Goal: Information Seeking & Learning: Check status

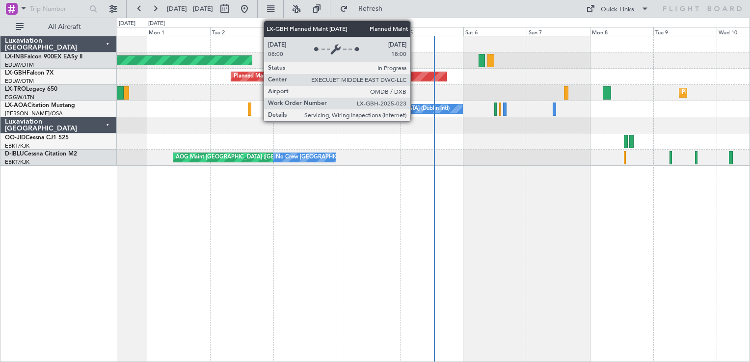
click at [415, 78] on div "Planned Maint [GEOGRAPHIC_DATA] ([GEOGRAPHIC_DATA] Intl)" at bounding box center [339, 76] width 216 height 9
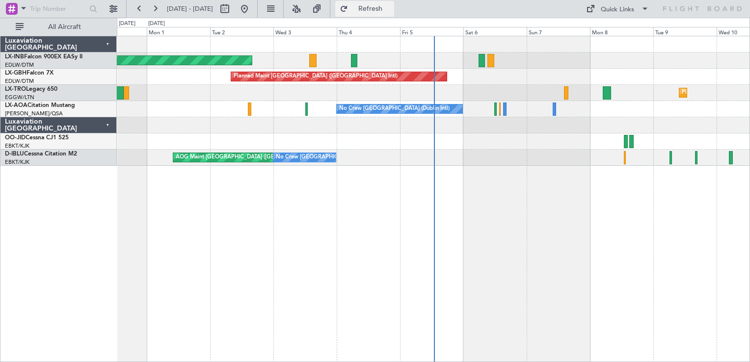
click at [391, 3] on button "Refresh" at bounding box center [364, 9] width 59 height 16
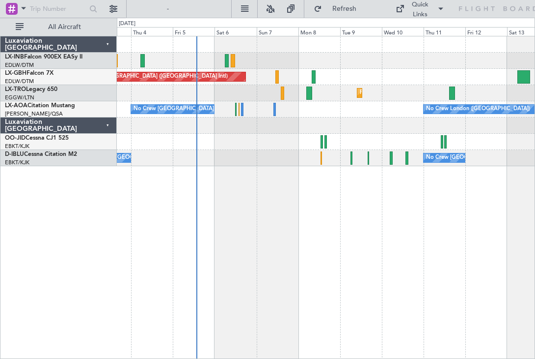
click at [260, 267] on div "Unplanned Maint [GEOGRAPHIC_DATA] (Al Maktoum Intl) Planned Maint [GEOGRAPHIC_D…" at bounding box center [326, 197] width 418 height 323
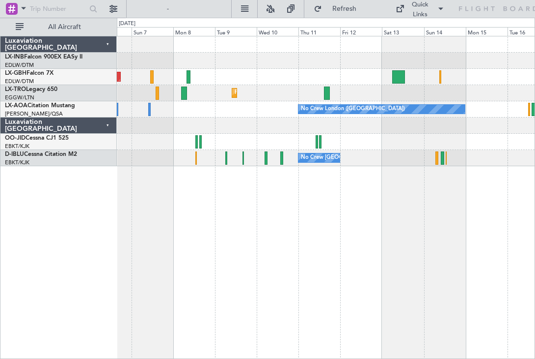
click at [292, 91] on div "Planned Maint [GEOGRAPHIC_DATA] ([GEOGRAPHIC_DATA] Intl) Planned Maint Nurnberg…" at bounding box center [326, 101] width 418 height 130
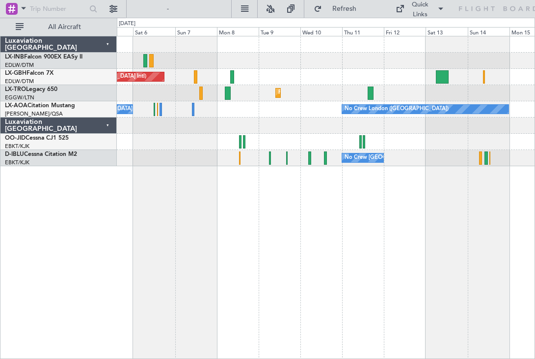
click at [479, 279] on div "Planned Maint [GEOGRAPHIC_DATA] ([GEOGRAPHIC_DATA] Intl) Planned Maint Nurnberg…" at bounding box center [326, 197] width 418 height 323
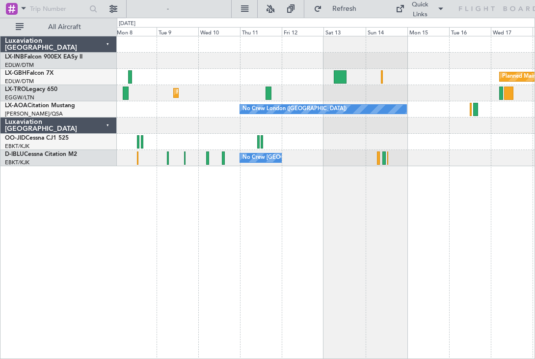
click at [336, 245] on div "Planned Maint Nurnberg Planned Maint [GEOGRAPHIC_DATA] ([GEOGRAPHIC_DATA]) Plan…" at bounding box center [326, 197] width 418 height 323
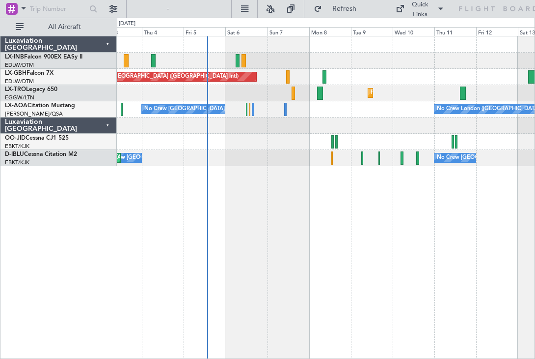
click at [503, 244] on div "Unplanned Maint [GEOGRAPHIC_DATA] (Al Maktoum Intl) Planned Maint [GEOGRAPHIC_D…" at bounding box center [326, 197] width 418 height 323
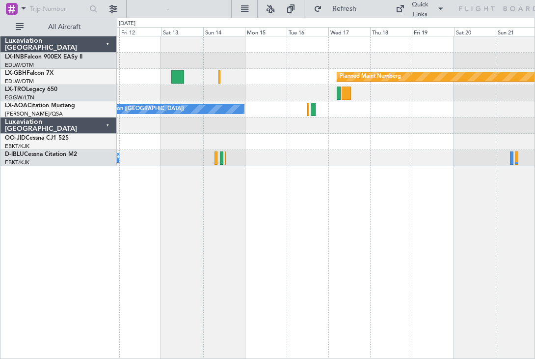
click at [105, 253] on div "Planned Maint Nurnberg Planned [GEOGRAPHIC_DATA] No Crew [GEOGRAPHIC_DATA] ([GE…" at bounding box center [267, 188] width 535 height 341
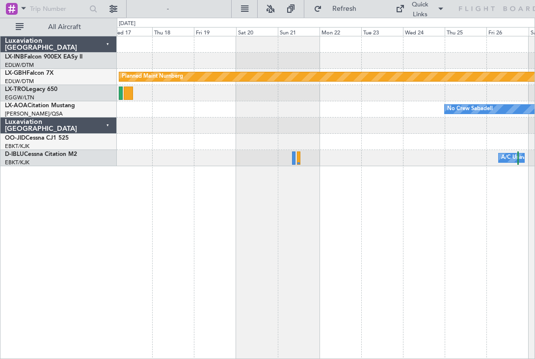
click at [211, 255] on div "Planned Maint Nurnberg No Crew Sabadell No Crew [GEOGRAPHIC_DATA] ([GEOGRAPHIC_…" at bounding box center [326, 197] width 418 height 323
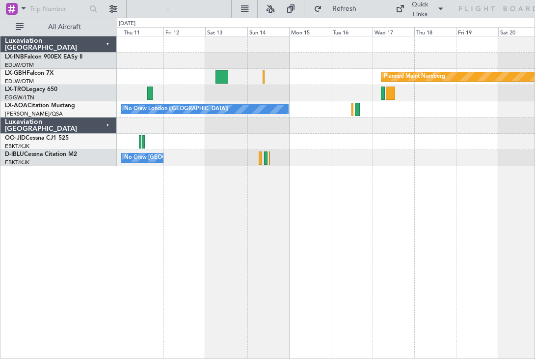
click at [458, 278] on div "Planned Maint Nurnberg Planned [GEOGRAPHIC_DATA] No Crew [GEOGRAPHIC_DATA] ([GE…" at bounding box center [326, 197] width 418 height 323
click at [316, 8] on button "Refresh" at bounding box center [338, 9] width 59 height 16
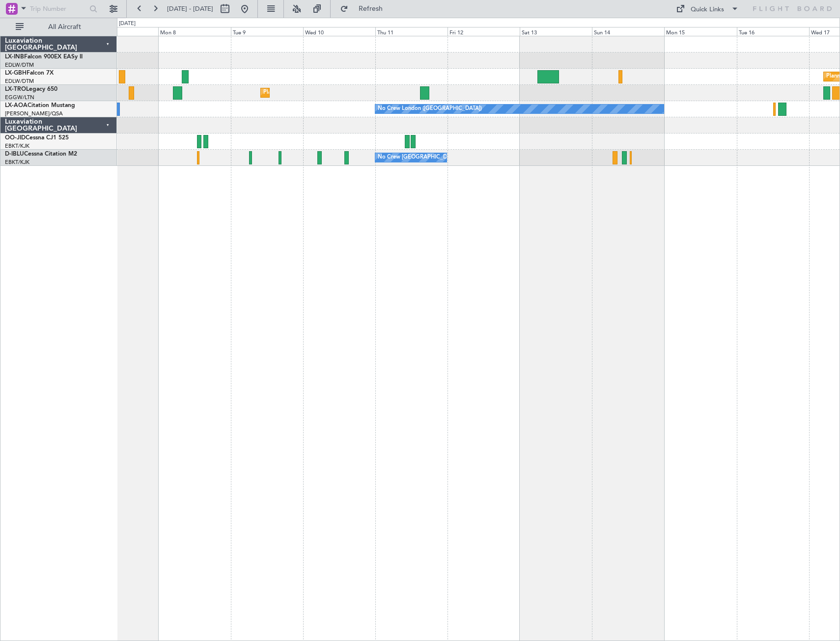
click at [655, 299] on div "Planned Maint Nurnberg Planned Maint [GEOGRAPHIC_DATA] ([GEOGRAPHIC_DATA]) Plan…" at bounding box center [478, 339] width 723 height 606
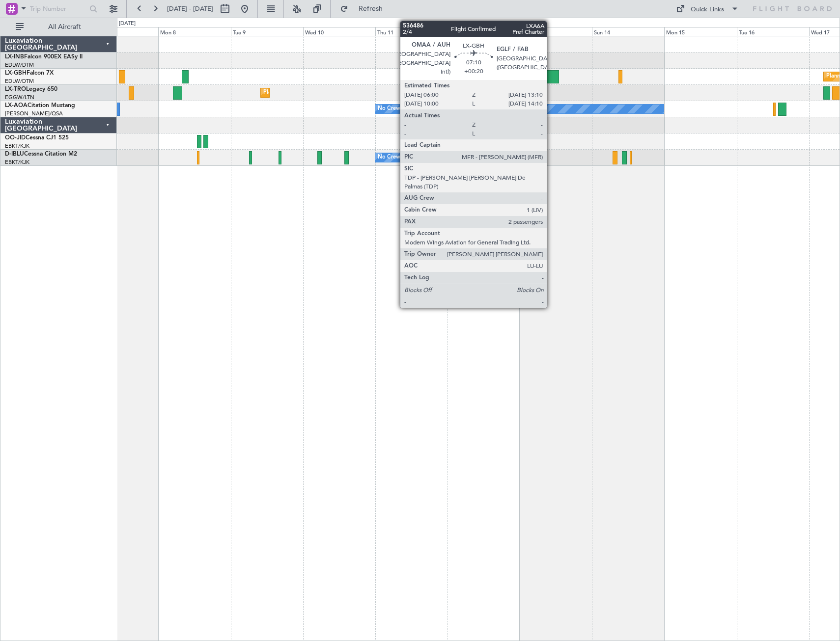
click at [551, 78] on div at bounding box center [548, 76] width 22 height 13
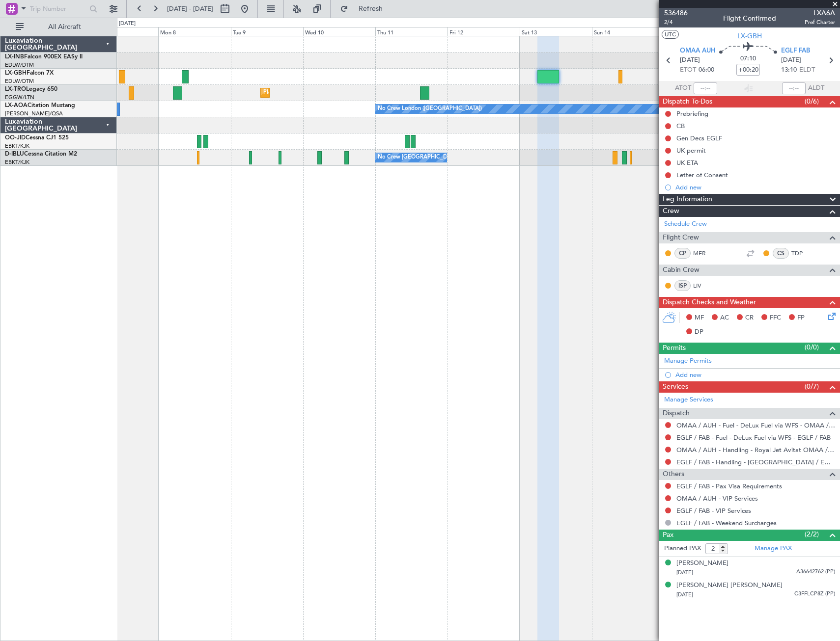
click at [750, 5] on span at bounding box center [835, 4] width 10 height 9
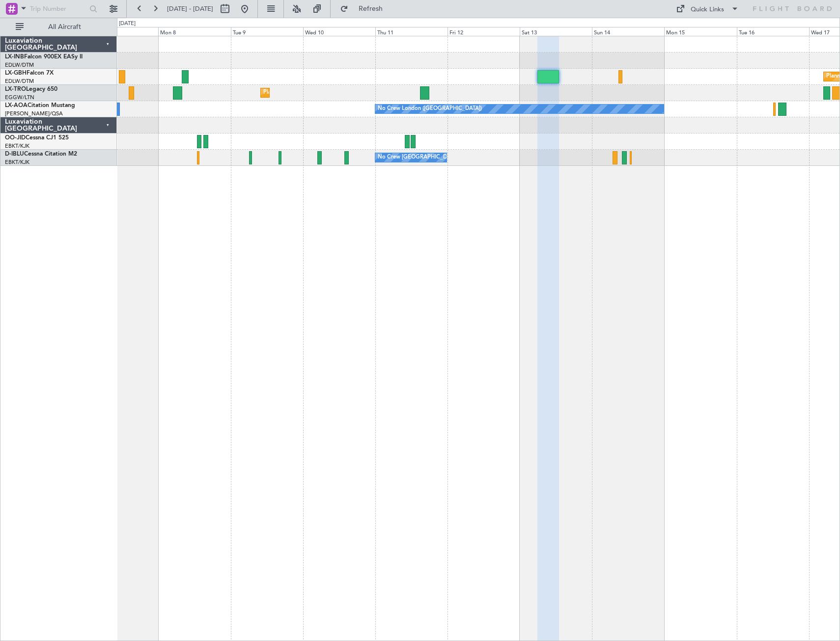
type input "0"
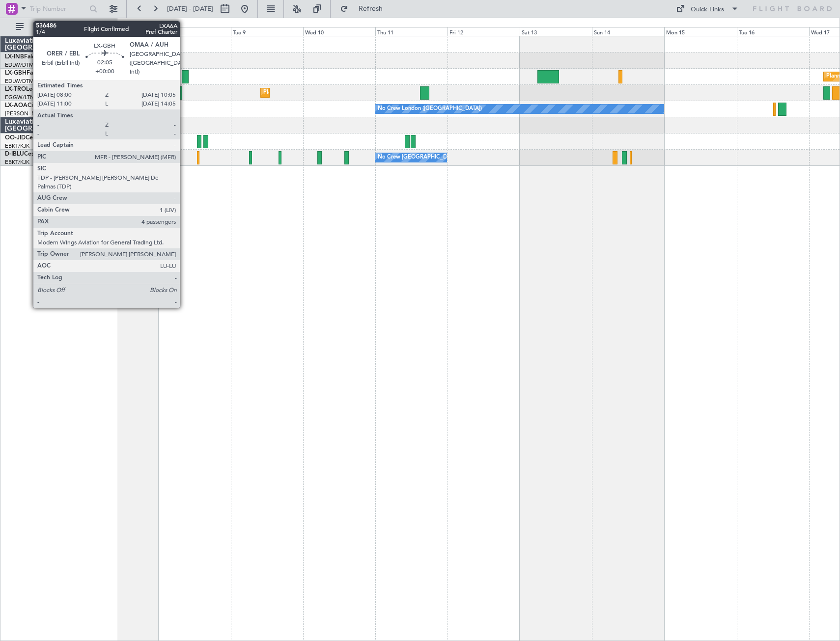
click at [184, 77] on div at bounding box center [185, 76] width 6 height 13
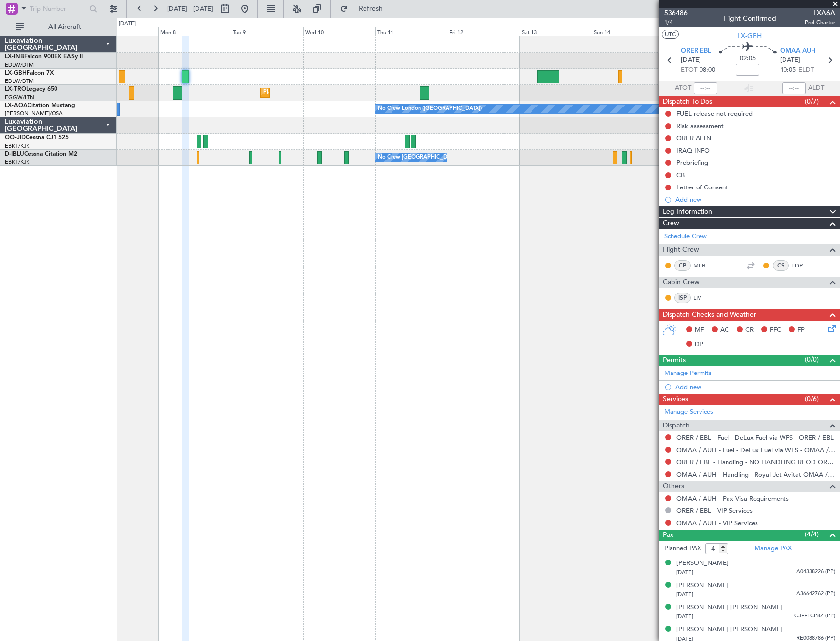
click at [750, 5] on span at bounding box center [835, 4] width 10 height 9
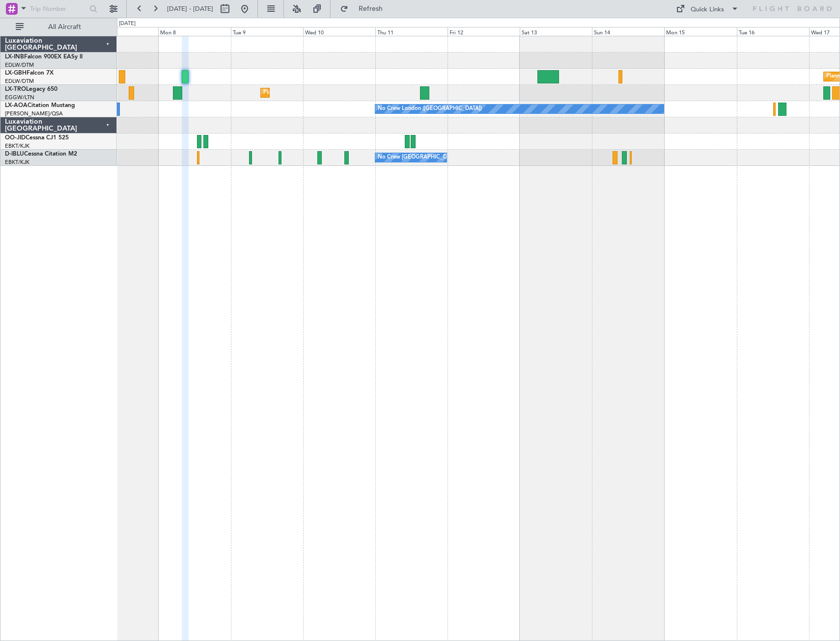
type input "0"
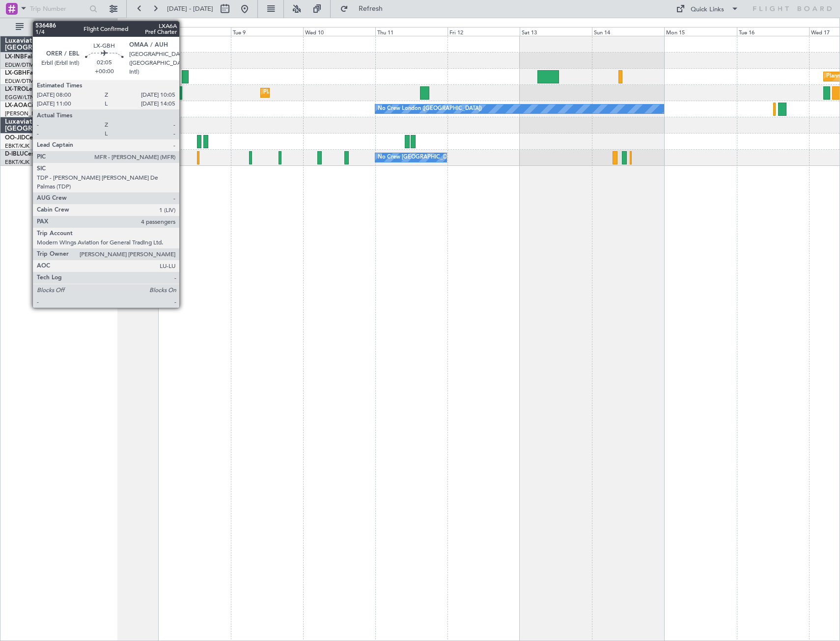
click at [184, 74] on div at bounding box center [185, 76] width 6 height 13
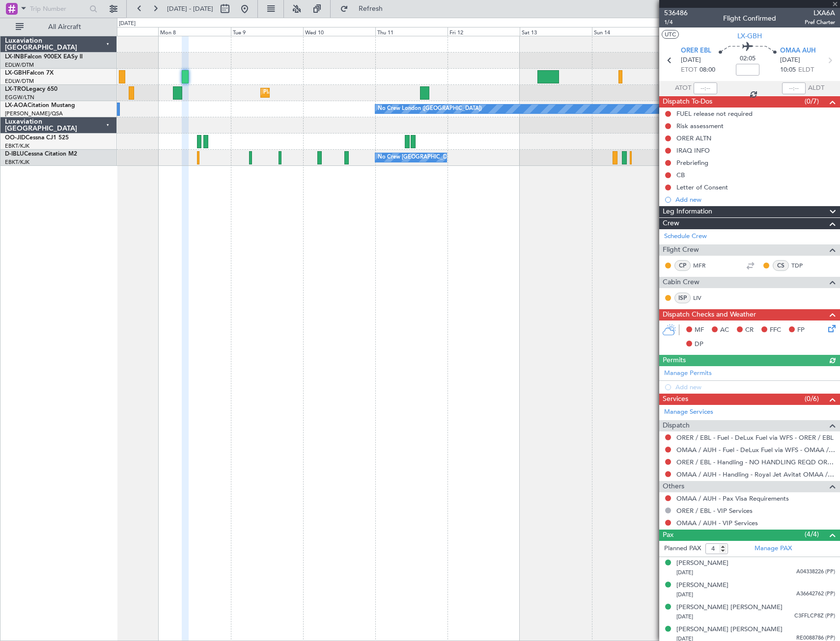
click at [750, 4] on div at bounding box center [749, 4] width 181 height 8
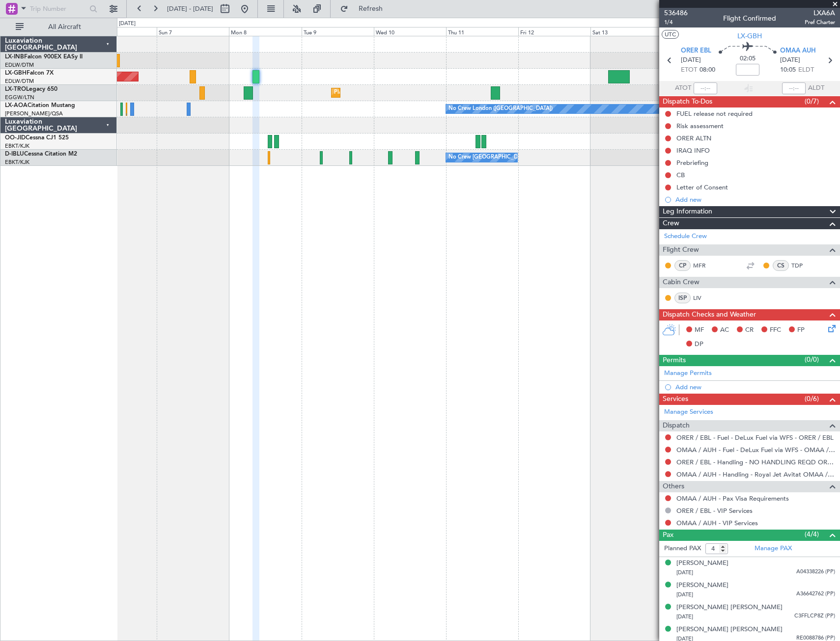
click at [321, 293] on div "Planned Maint [GEOGRAPHIC_DATA] ([GEOGRAPHIC_DATA] Intl) Planned Maint Nurnberg…" at bounding box center [478, 339] width 723 height 606
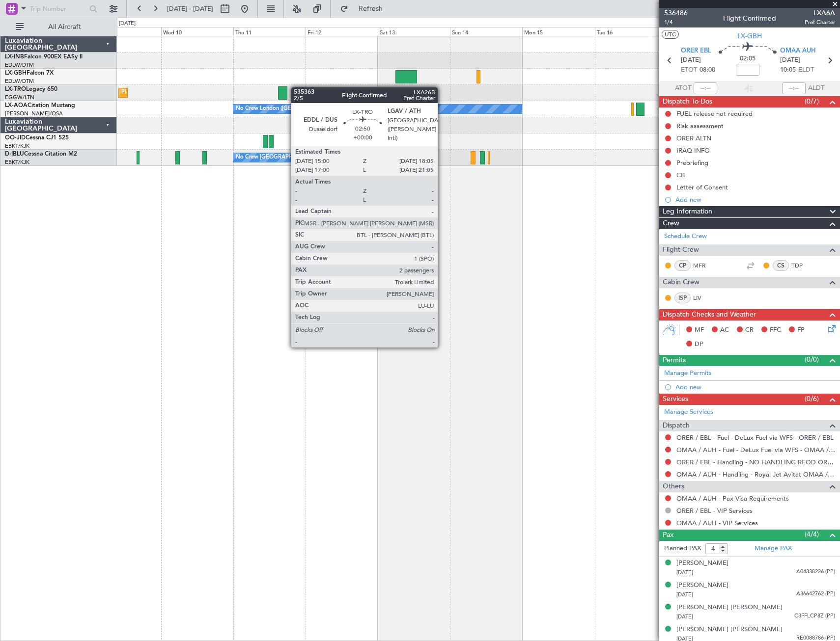
click at [286, 87] on div "Planned Maint Nurnberg Planned [GEOGRAPHIC_DATA] No Crew [GEOGRAPHIC_DATA] ([GE…" at bounding box center [478, 101] width 722 height 130
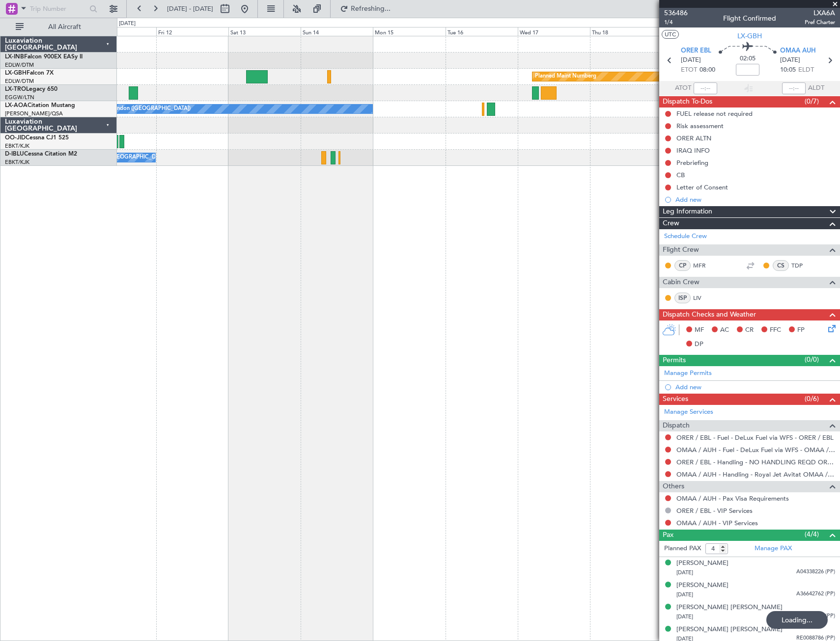
click at [383, 344] on div "Planned Maint Nurnberg Planned [GEOGRAPHIC_DATA] No Crew [GEOGRAPHIC_DATA] ([GE…" at bounding box center [478, 339] width 723 height 606
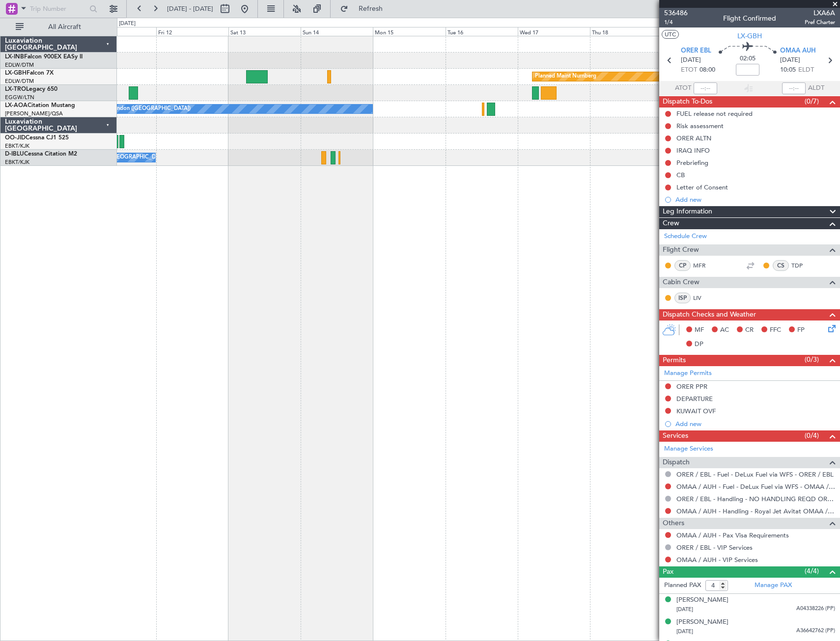
click at [277, 345] on div "Planned Maint Nurnberg Planned [GEOGRAPHIC_DATA] No Crew [GEOGRAPHIC_DATA] ([GE…" at bounding box center [478, 339] width 723 height 606
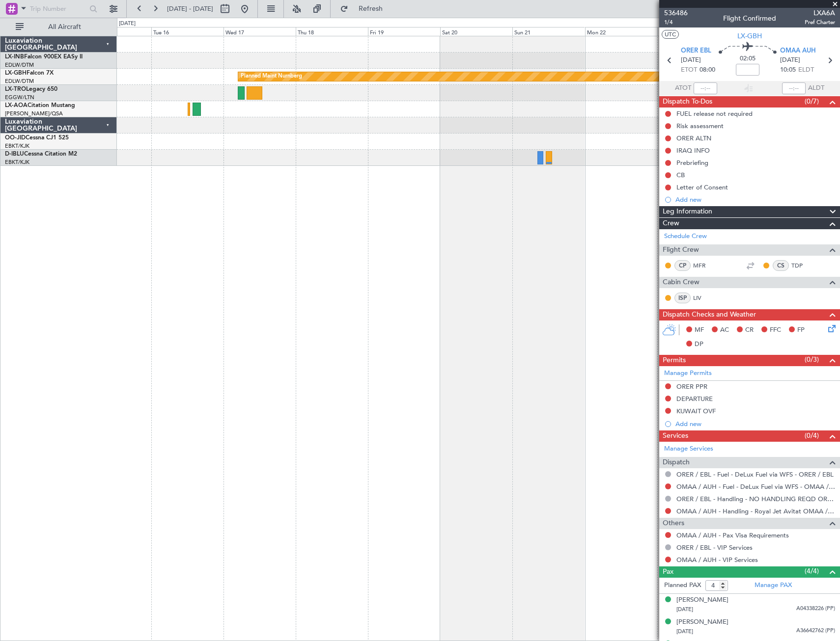
click at [163, 362] on div "Planned Maint Nurnberg No Crew Sabadell No Crew [GEOGRAPHIC_DATA] ([GEOGRAPHIC_…" at bounding box center [478, 339] width 723 height 606
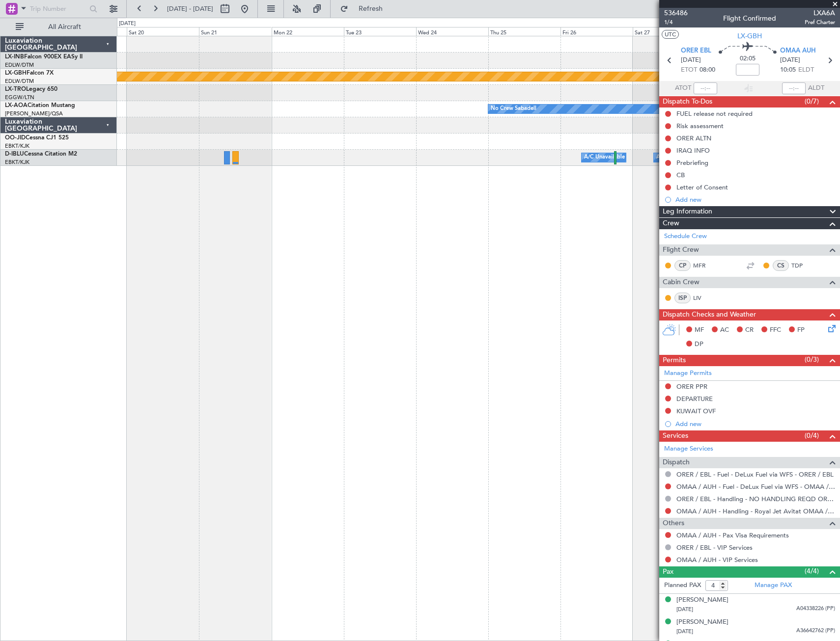
click at [258, 362] on div "Planned Maint Nurnberg No Crew Sabadell Planned Maint [GEOGRAPHIC_DATA]-[GEOGRA…" at bounding box center [478, 339] width 723 height 606
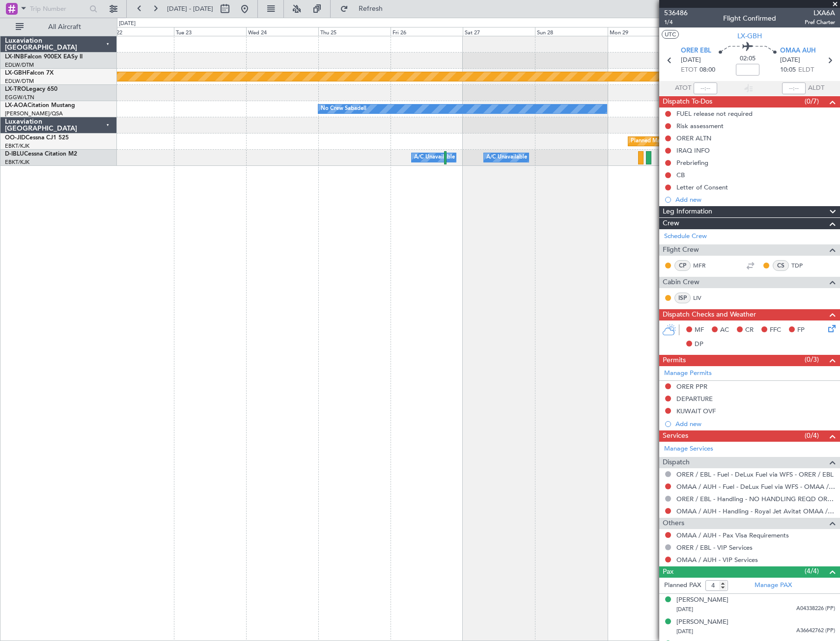
click at [283, 362] on div "Planned Maint Nurnberg No Crew Sabadell Planned Maint [GEOGRAPHIC_DATA]-[GEOGRA…" at bounding box center [478, 339] width 723 height 606
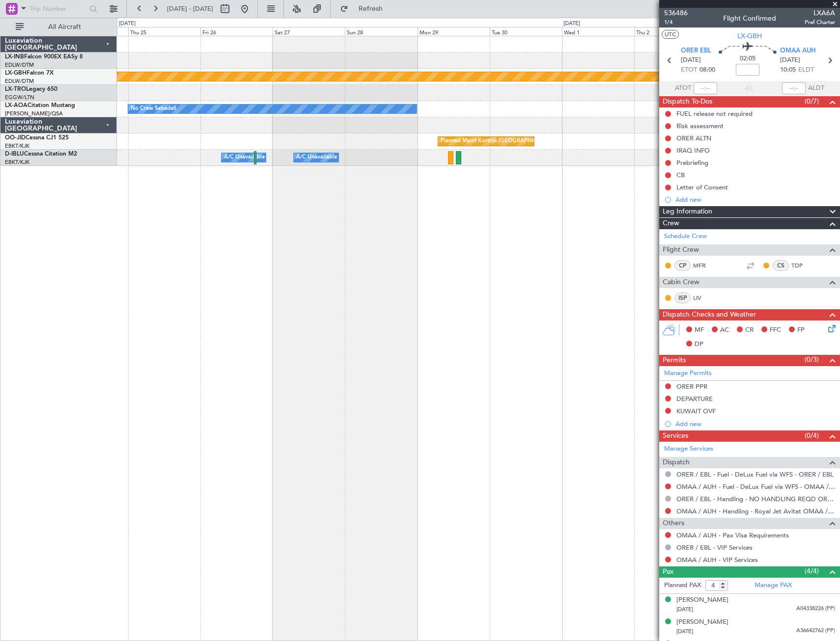
click at [258, 362] on div "Planned Maint Nurnberg No Crew Sabadell Planned Maint [GEOGRAPHIC_DATA]-[GEOGRA…" at bounding box center [478, 339] width 723 height 606
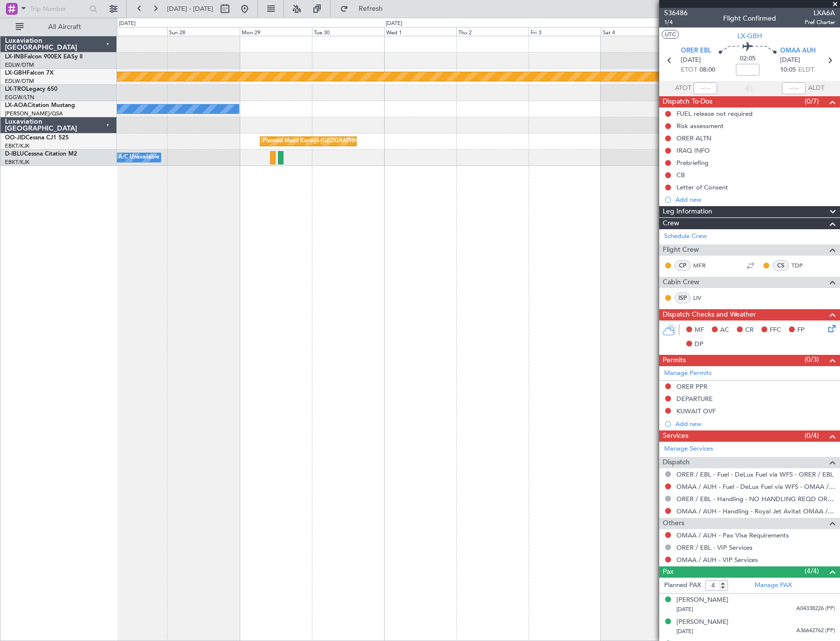
click at [266, 362] on div "Planned Maint Nurnberg No Crew Sabadell Planned Maint [GEOGRAPHIC_DATA]-[GEOGRA…" at bounding box center [478, 339] width 723 height 606
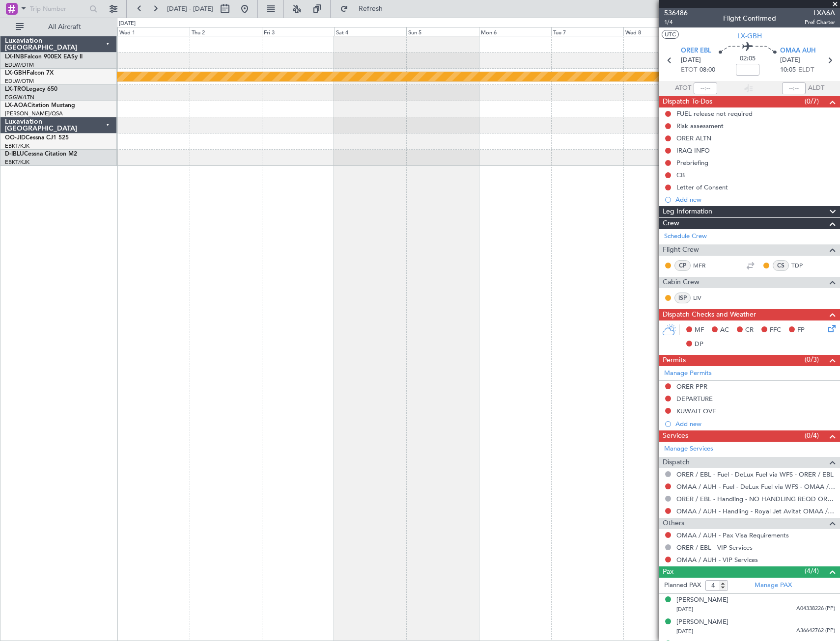
click at [240, 362] on div "Planned Maint Nurnberg No Crew Sabadell Planned Maint [GEOGRAPHIC_DATA]-[GEOGRA…" at bounding box center [478, 339] width 723 height 606
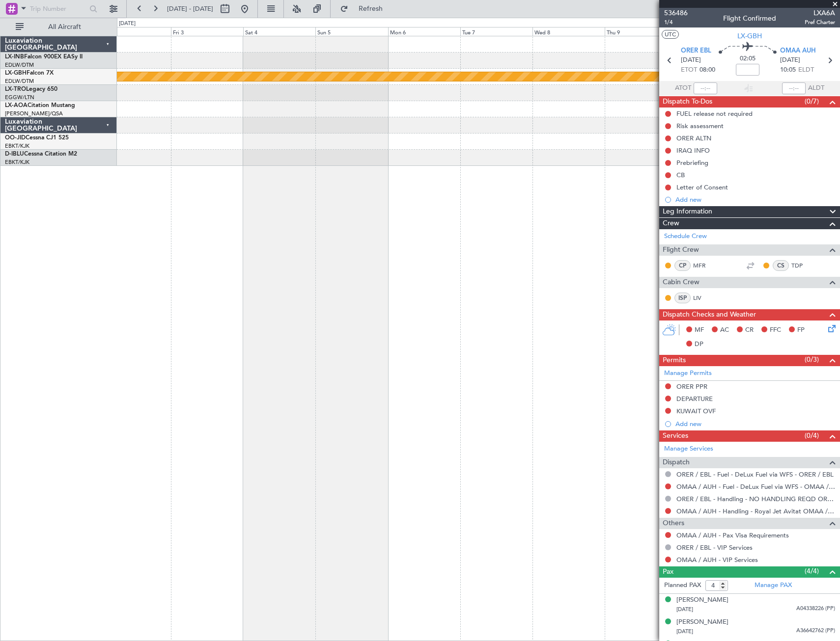
click at [271, 362] on div "Planned Maint Nurnberg Planned Maint [GEOGRAPHIC_DATA]-[GEOGRAPHIC_DATA]" at bounding box center [478, 339] width 723 height 606
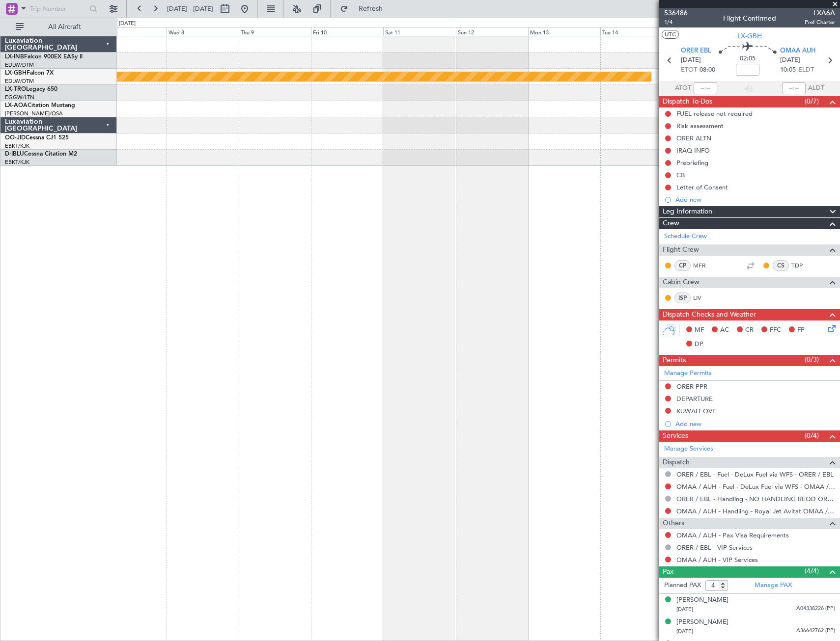
click at [214, 362] on div "Planned Maint Nurnberg" at bounding box center [478, 339] width 723 height 606
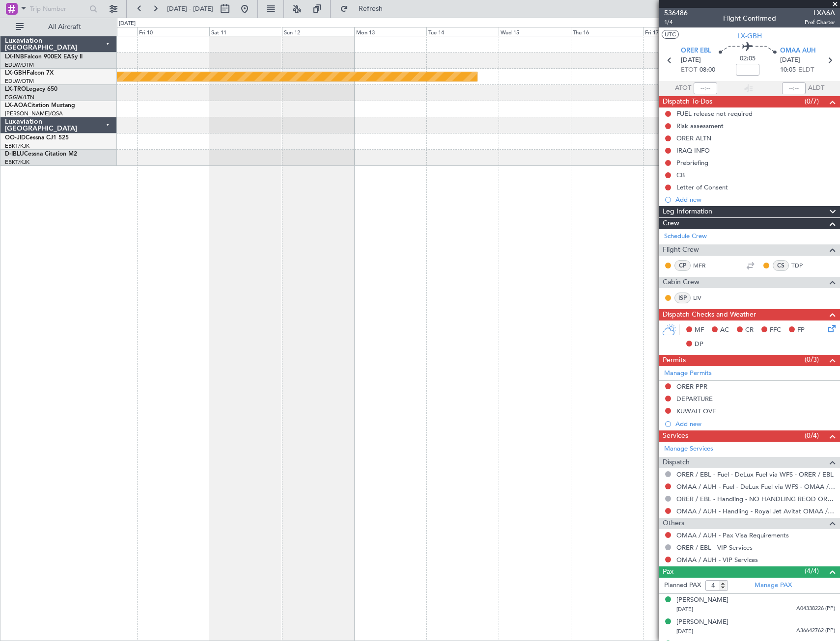
click at [308, 362] on div "Planned Maint Nurnberg" at bounding box center [478, 339] width 723 height 606
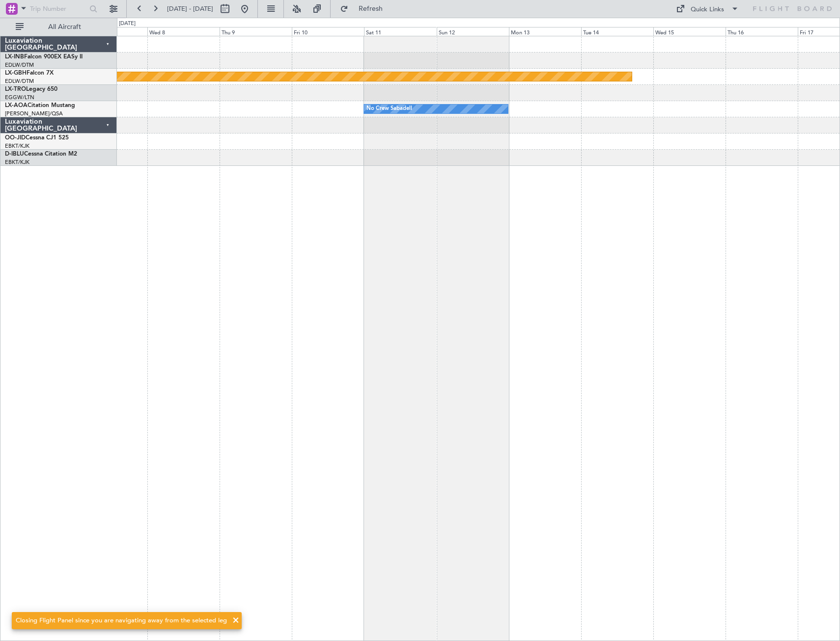
click at [482, 304] on div "Planned Maint Nurnberg No Crew Sabadell No Crew Sabadell" at bounding box center [478, 339] width 723 height 606
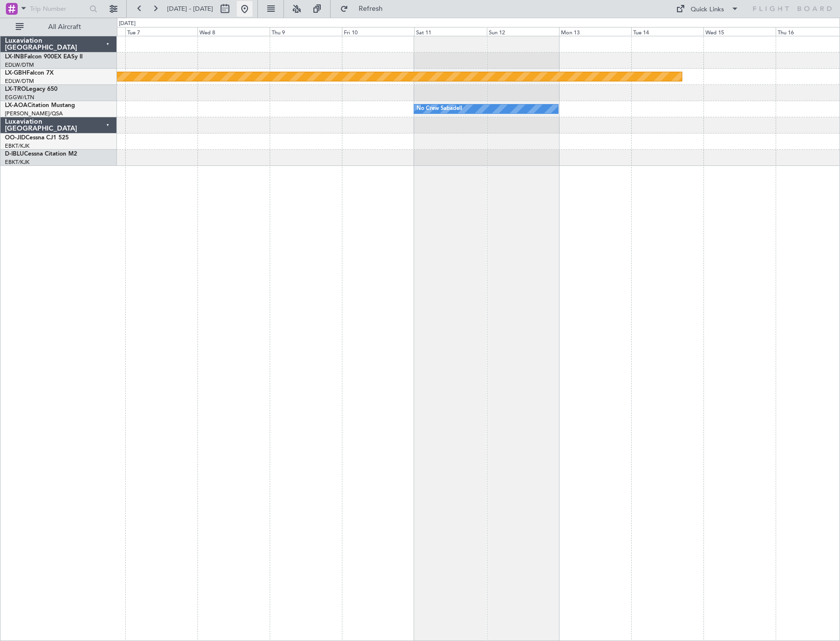
click at [252, 8] on button at bounding box center [245, 9] width 16 height 16
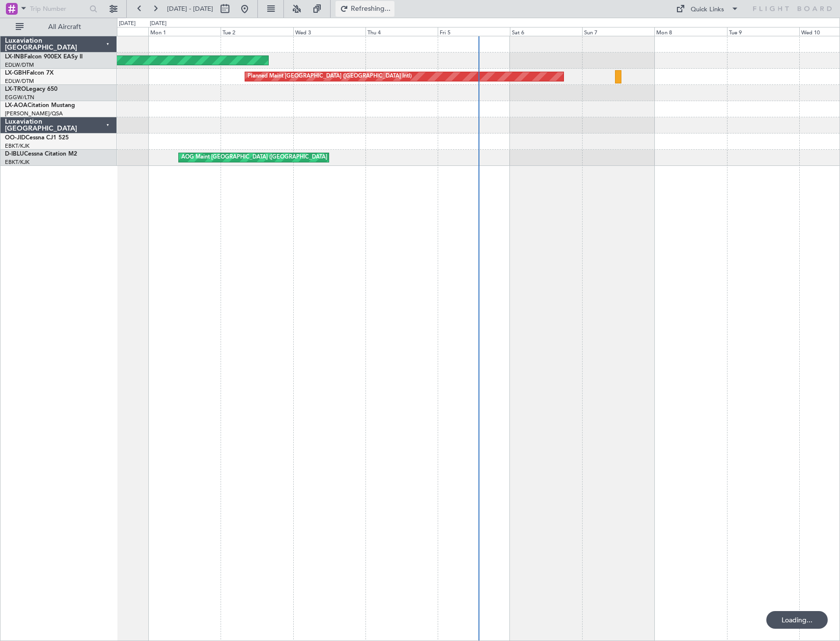
click at [391, 9] on span "Refreshing..." at bounding box center [370, 8] width 41 height 7
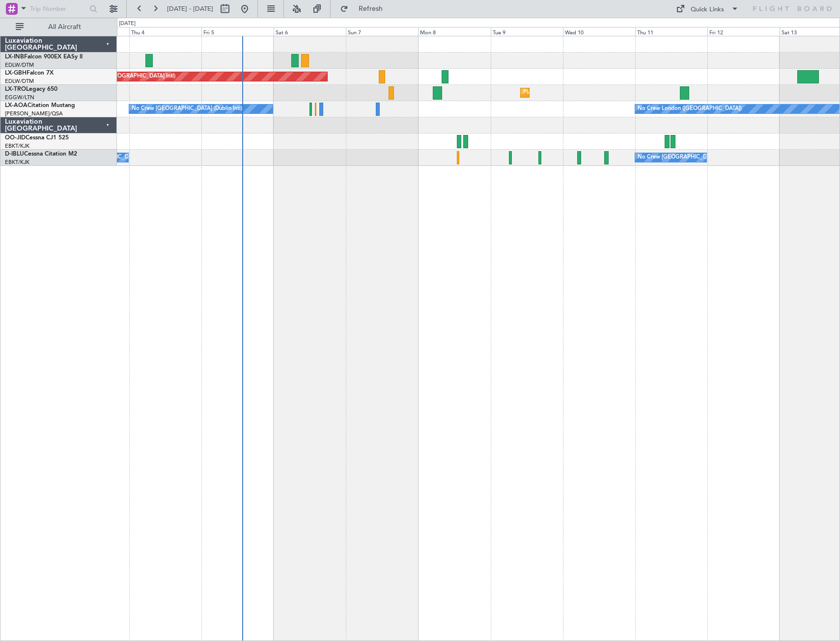
click at [374, 242] on div "Unplanned Maint [GEOGRAPHIC_DATA] (Al Maktoum Intl) Planned Maint [GEOGRAPHIC_D…" at bounding box center [478, 339] width 723 height 606
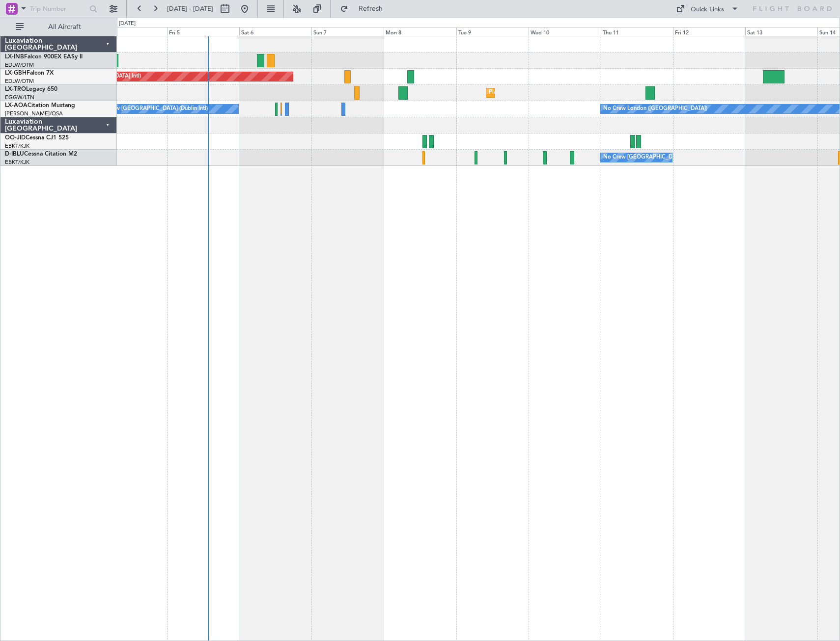
click at [424, 240] on div "Unplanned Maint [GEOGRAPHIC_DATA] (Al Maktoum Intl) Planned Maint [GEOGRAPHIC_D…" at bounding box center [478, 339] width 723 height 606
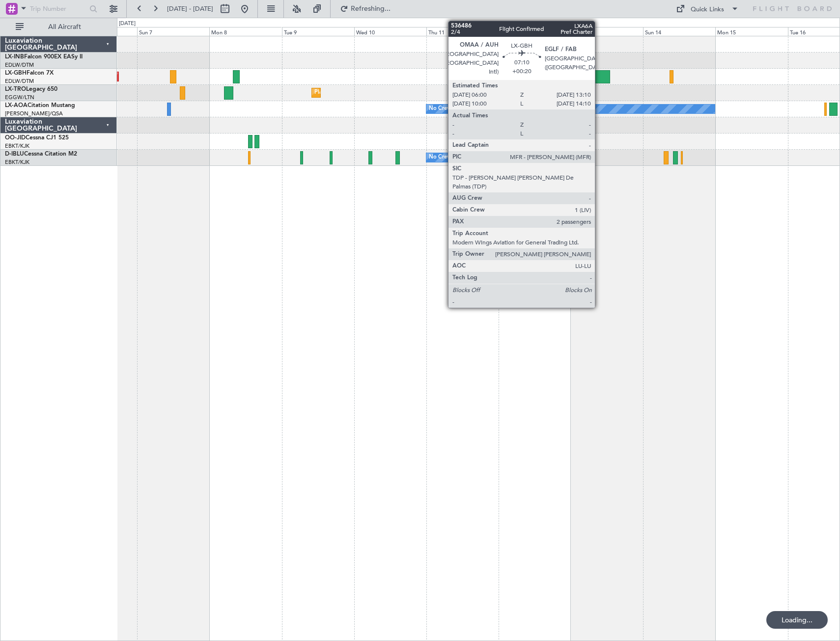
click at [599, 77] on div at bounding box center [599, 76] width 22 height 13
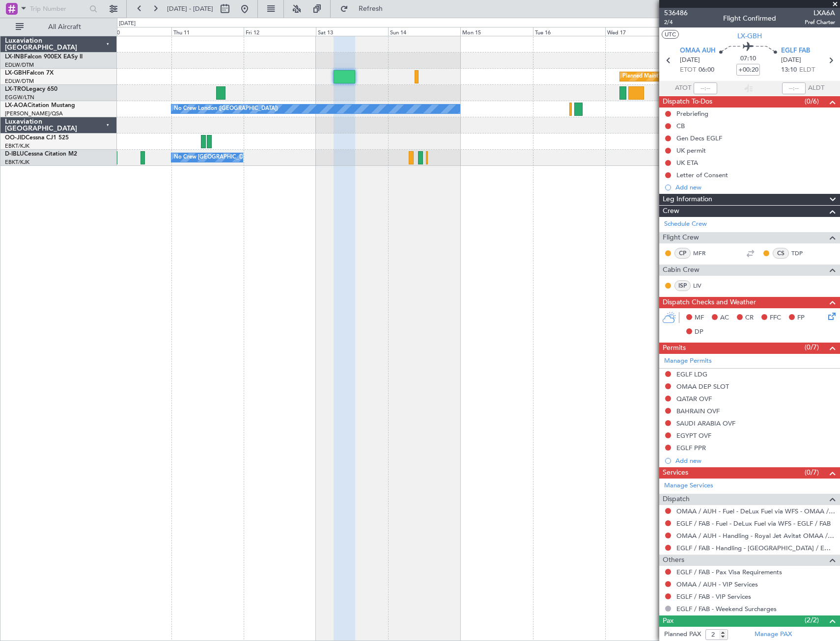
click at [196, 296] on div "Planned Maint Nurnberg Planned [GEOGRAPHIC_DATA] No Crew [GEOGRAPHIC_DATA] ([GE…" at bounding box center [478, 339] width 723 height 606
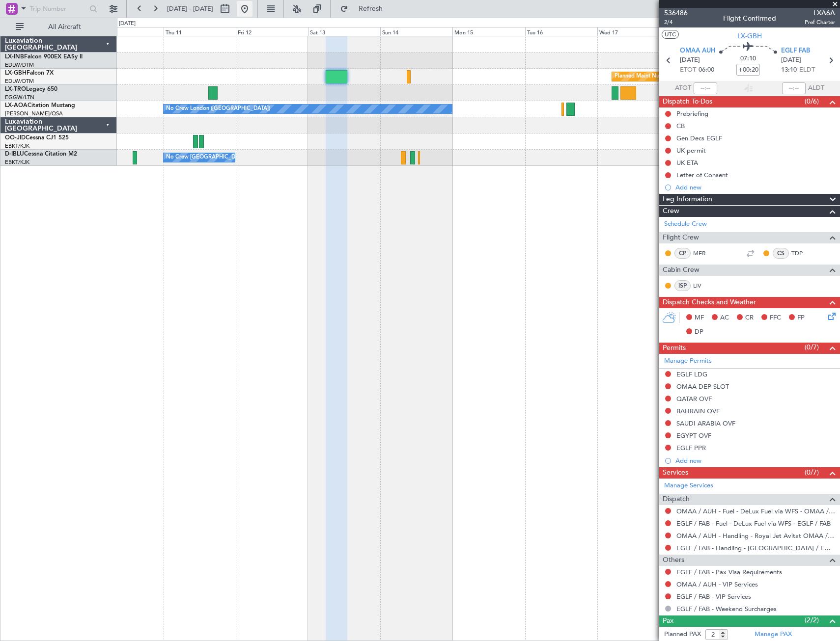
click at [252, 6] on button at bounding box center [245, 9] width 16 height 16
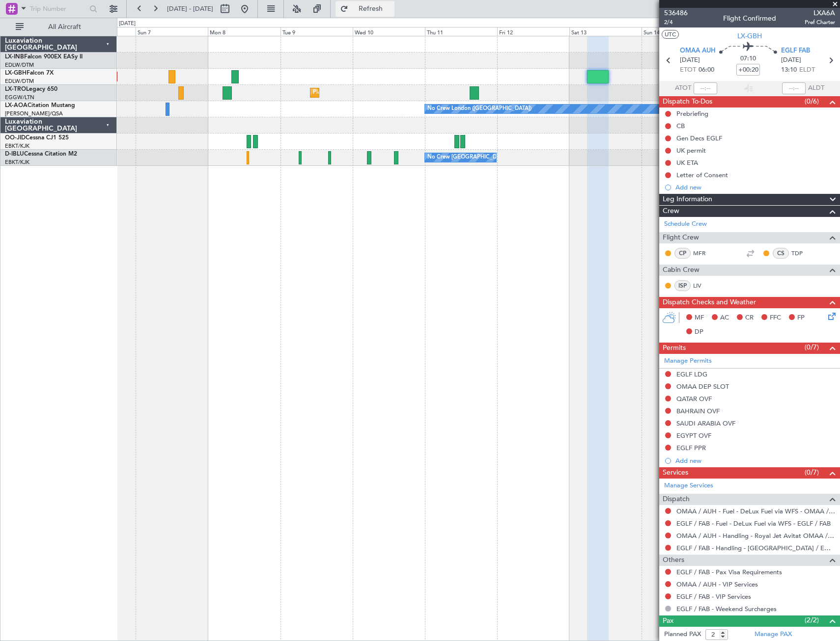
click at [390, 8] on span "Refresh" at bounding box center [370, 8] width 41 height 7
